Goal: Find contact information: Find contact information

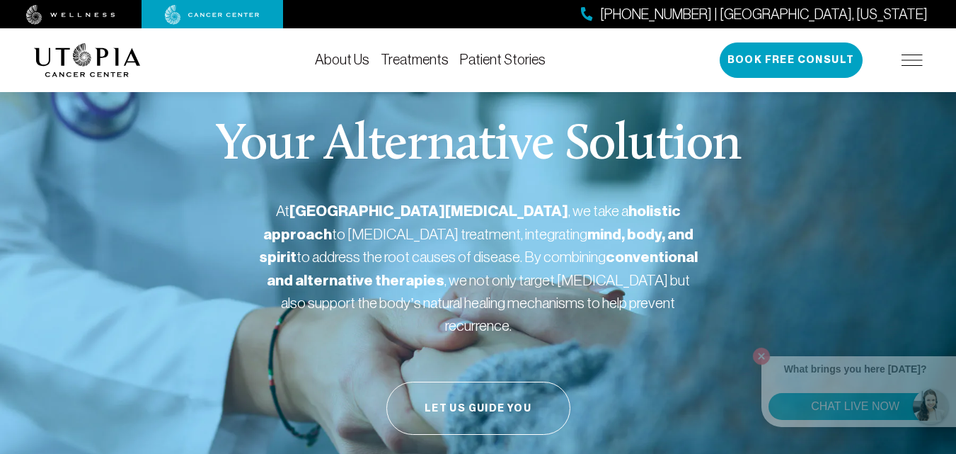
click at [335, 64] on link "About Us" at bounding box center [342, 60] width 54 height 16
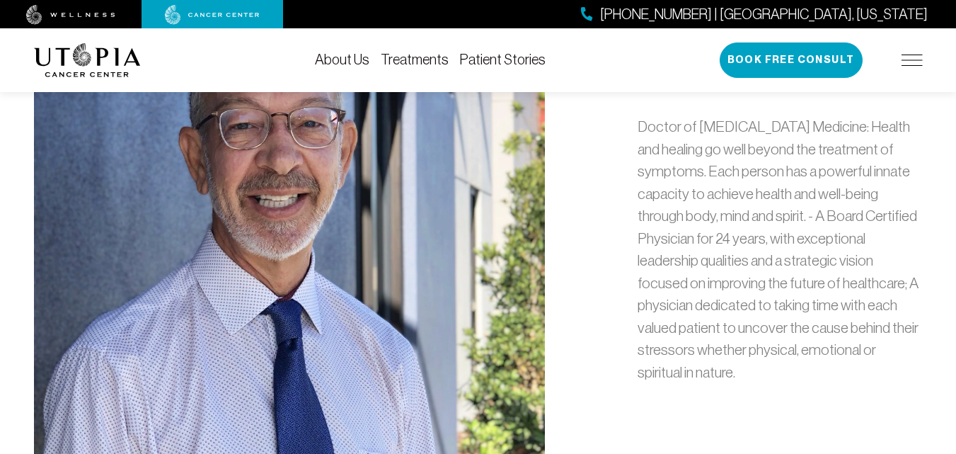
scroll to position [637, 0]
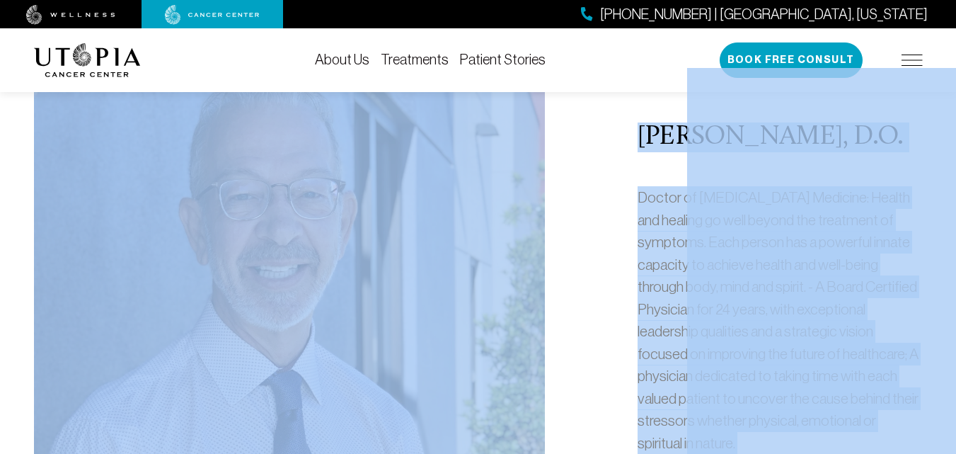
drag, startPoint x: 638, startPoint y: 132, endPoint x: 689, endPoint y: 132, distance: 51.0
click at [597, 149] on div "[PERSON_NAME], D.O. Doctor of [MEDICAL_DATA] Medicine: Health and healing go we…" at bounding box center [478, 294] width 906 height 594
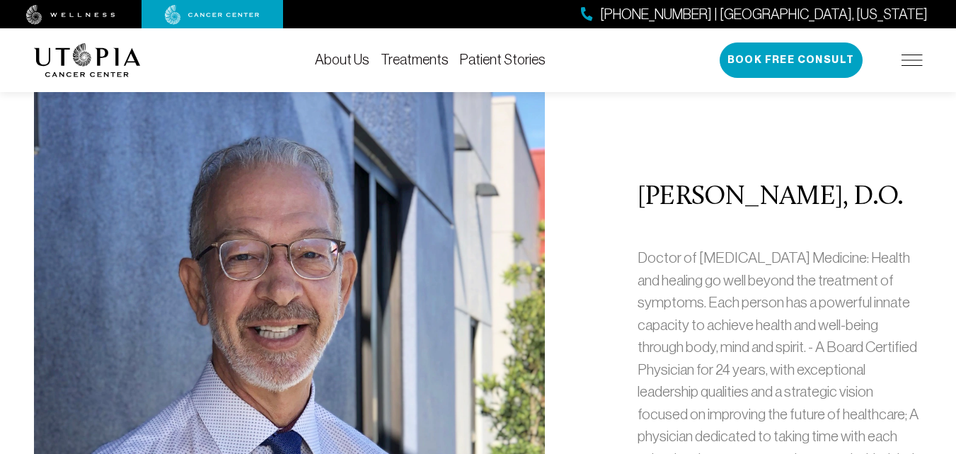
scroll to position [566, 0]
